Goal: Complete application form: Complete application form

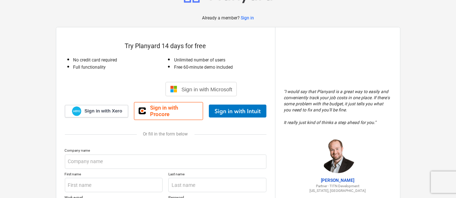
scroll to position [36, 0]
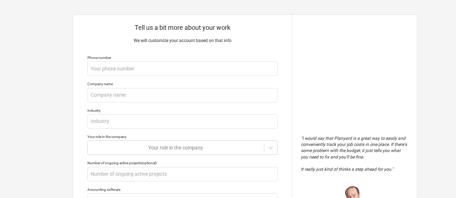
scroll to position [3, 0]
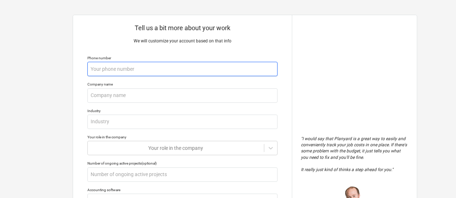
click at [162, 65] on input "text" at bounding box center [182, 69] width 190 height 14
click at [148, 72] on input "text" at bounding box center [182, 69] width 190 height 14
type textarea "x"
type input "0"
type textarea "x"
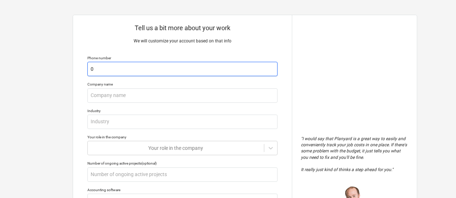
type input "00"
type textarea "x"
type input "004"
type textarea "x"
type input "0043"
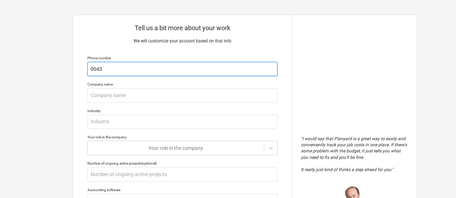
type textarea "x"
type input "00436"
type textarea "x"
type input "004367"
type textarea "x"
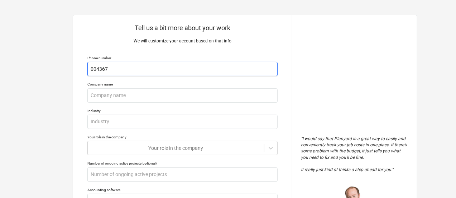
type input "0043676"
type textarea "x"
type input "00436763"
type textarea "x"
type input "004367630"
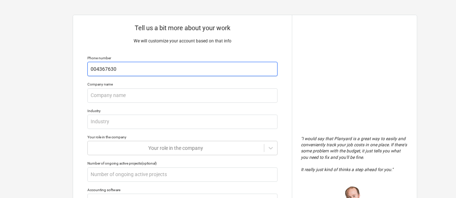
type textarea "x"
type input "0043676302"
type textarea "x"
type input "00436763021"
type textarea "x"
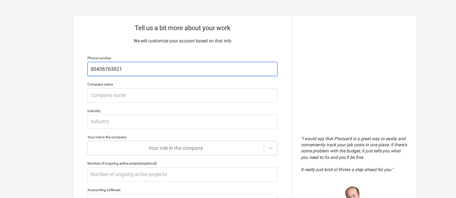
type input "004367630210"
type textarea "x"
type input "0043676302106"
type textarea "x"
type input "00436763021065"
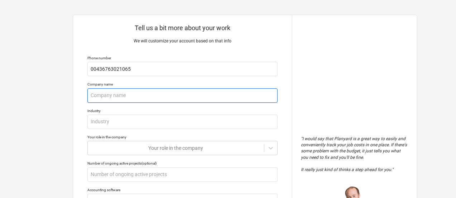
click at [118, 93] on input "text" at bounding box center [182, 95] width 190 height 14
click at [126, 99] on input "text" at bounding box center [182, 95] width 190 height 14
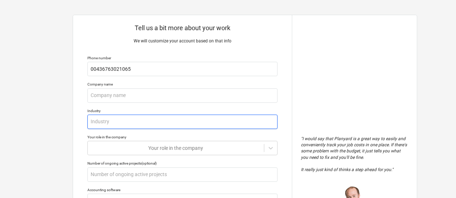
click at [120, 118] on input "text" at bounding box center [182, 121] width 190 height 14
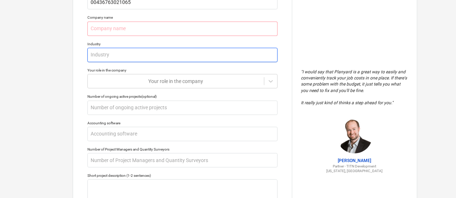
scroll to position [74, 0]
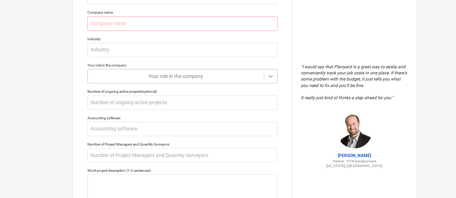
click at [269, 75] on icon at bounding box center [270, 75] width 7 height 7
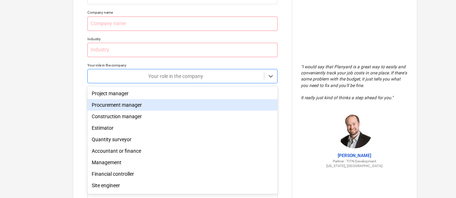
click at [122, 107] on div "Procurement manager" at bounding box center [182, 104] width 190 height 11
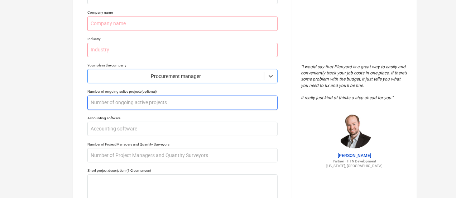
scroll to position [110, 0]
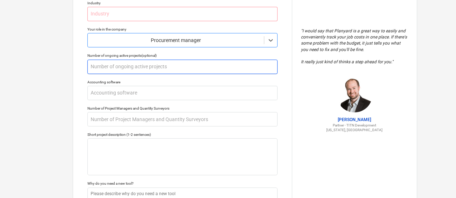
click at [166, 67] on input "text" at bounding box center [182, 67] width 190 height 14
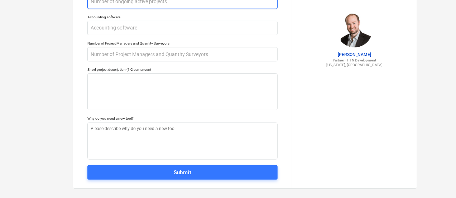
scroll to position [182, 0]
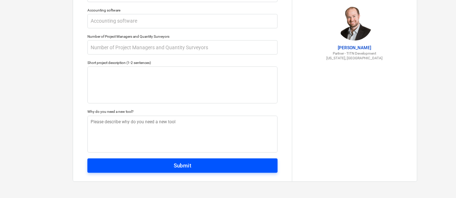
click at [179, 167] on div "Submit" at bounding box center [183, 165] width 18 height 9
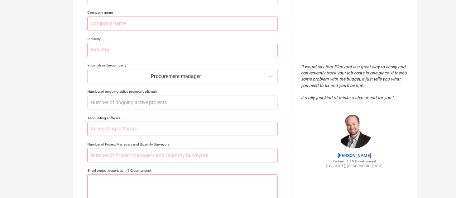
scroll to position [38, 0]
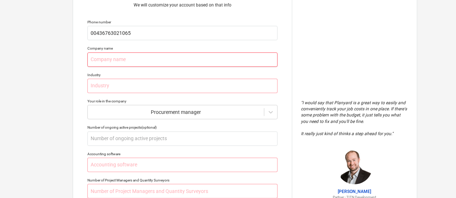
click at [190, 61] on input "text" at bounding box center [182, 59] width 190 height 14
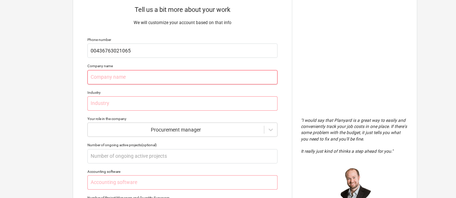
scroll to position [36, 0]
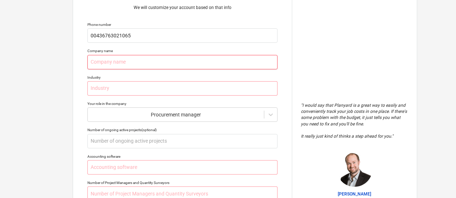
click at [118, 63] on input "text" at bounding box center [182, 62] width 190 height 14
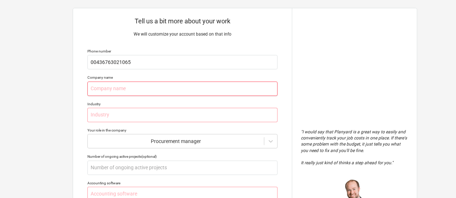
scroll to position [0, 0]
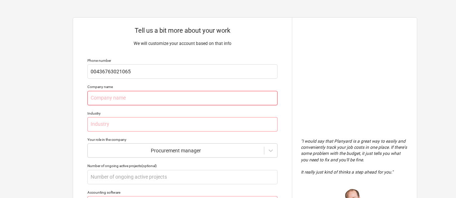
type textarea "x"
